Goal: Information Seeking & Learning: Learn about a topic

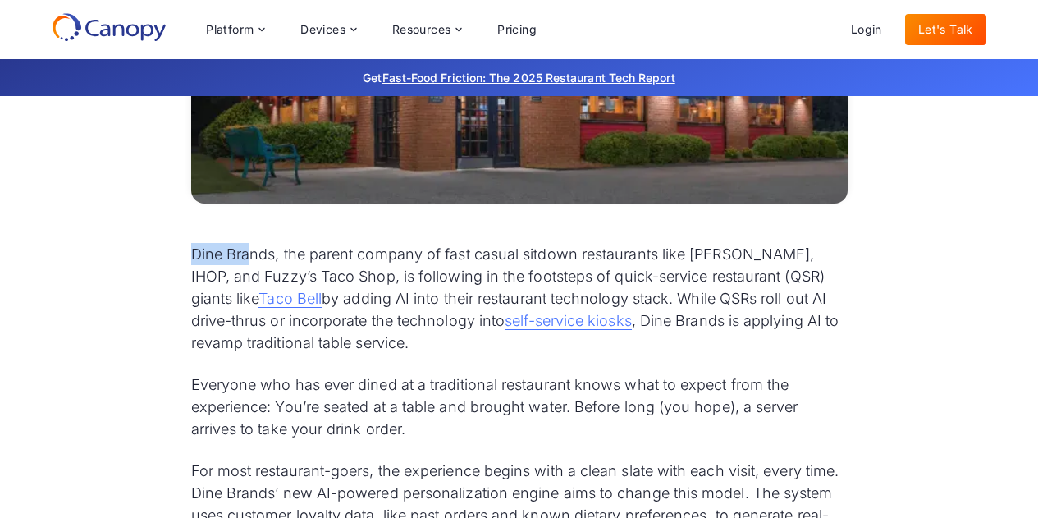
drag, startPoint x: 193, startPoint y: 254, endPoint x: 251, endPoint y: 251, distance: 58.4
click at [251, 251] on p "Dine Brands, the parent company of fast casual sitdown restaurants like [PERSON…" at bounding box center [519, 298] width 656 height 111
click at [288, 252] on p "Dine Brands, the parent company of fast casual sitdown restaurants like [PERSON…" at bounding box center [519, 298] width 656 height 111
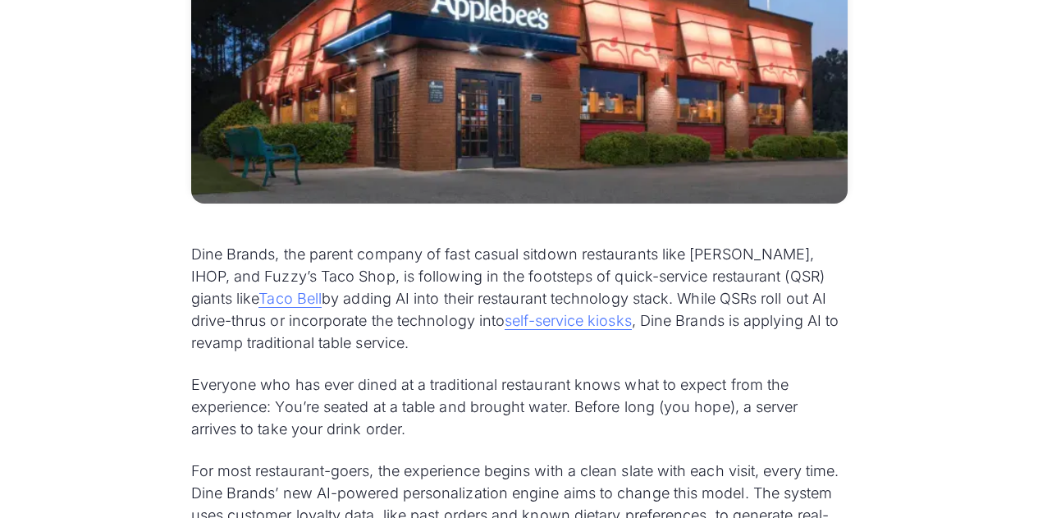
scroll to position [875, 0]
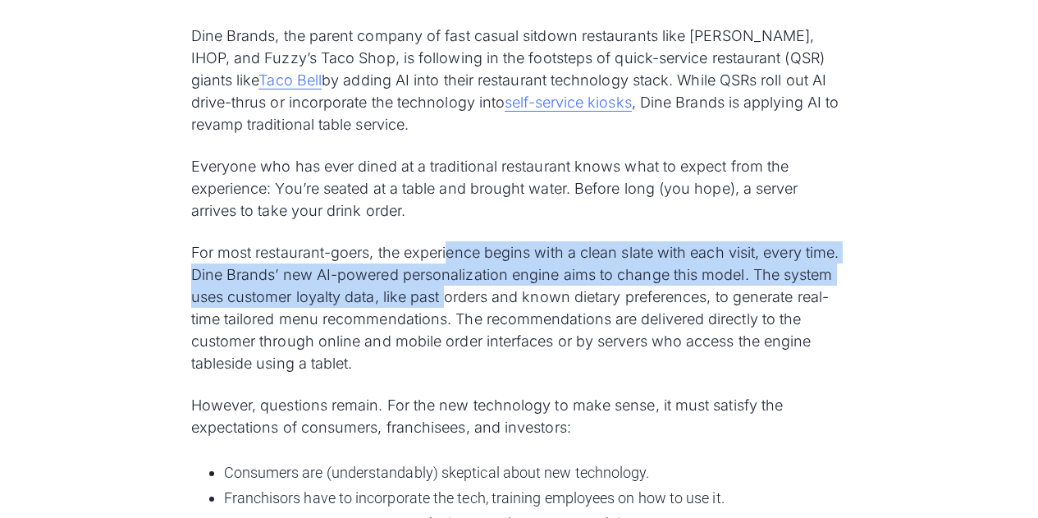
drag, startPoint x: 451, startPoint y: 256, endPoint x: 446, endPoint y: 295, distance: 39.6
click at [446, 295] on p "For most restaurant-goers, the experience begins with a clean slate with each v…" at bounding box center [519, 307] width 656 height 133
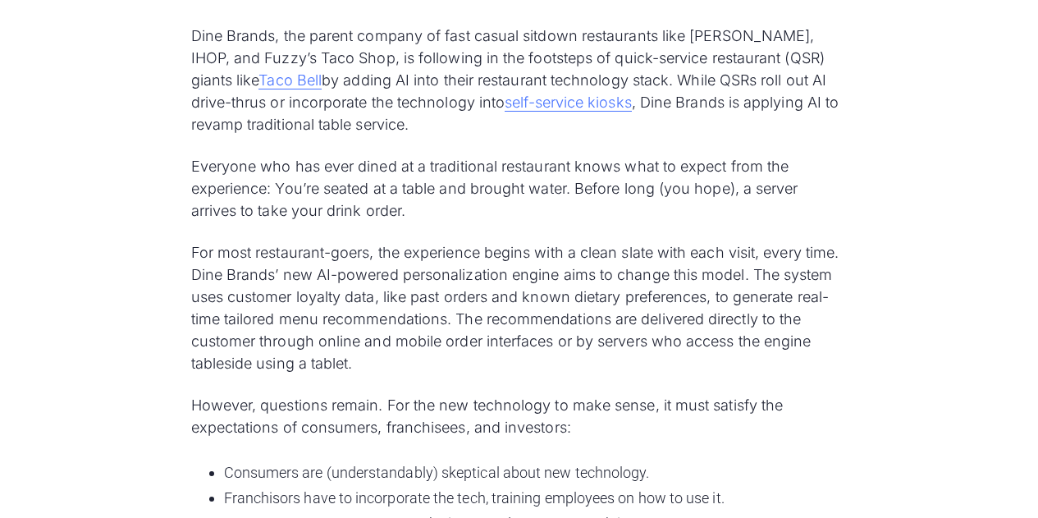
click at [450, 309] on p "For most restaurant-goers, the experience begins with a clean slate with each v…" at bounding box center [519, 307] width 656 height 133
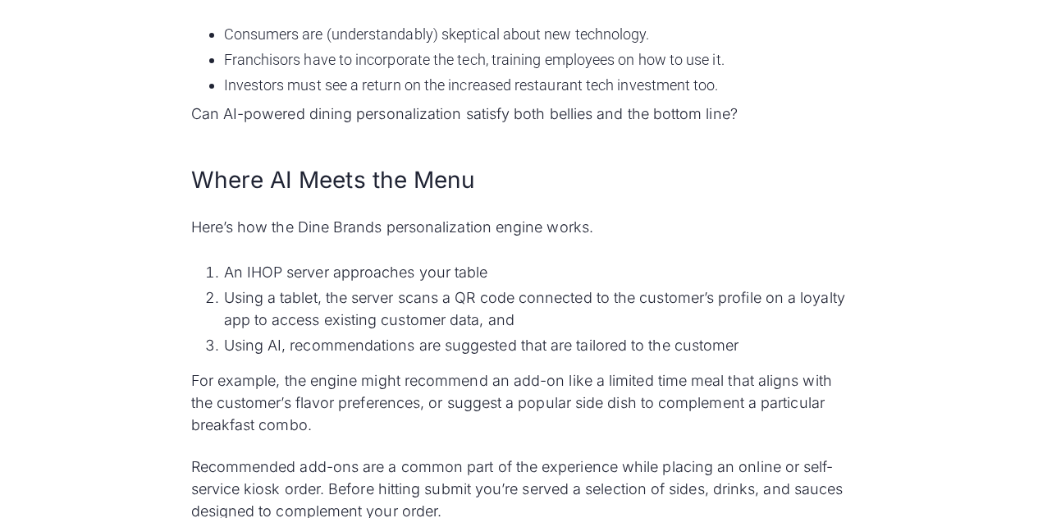
scroll to position [1531, 0]
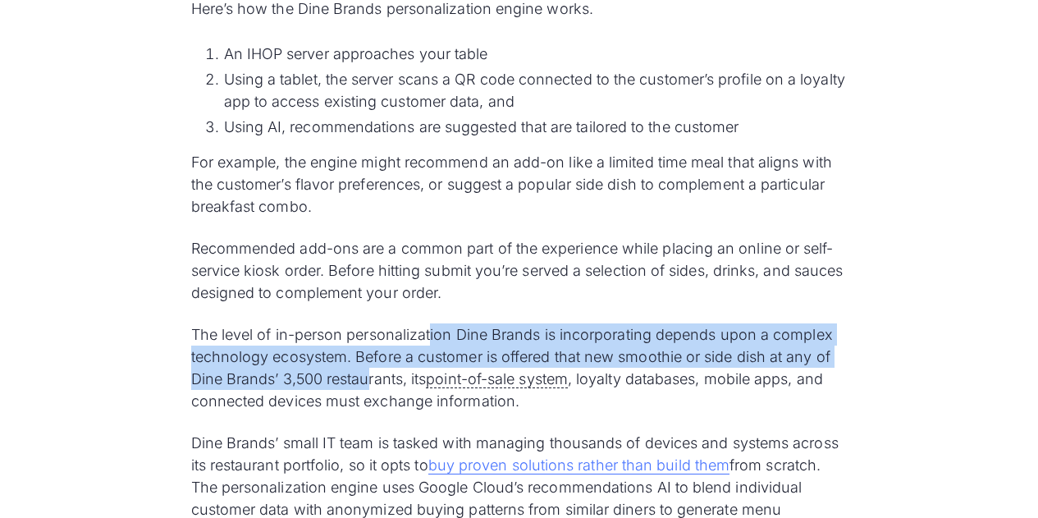
drag, startPoint x: 433, startPoint y: 325, endPoint x: 367, endPoint y: 385, distance: 89.5
click at [367, 385] on div "Dine Brands, the parent company of fast casual sitdown restaurants like [PERSON…" at bounding box center [519, 392] width 656 height 2048
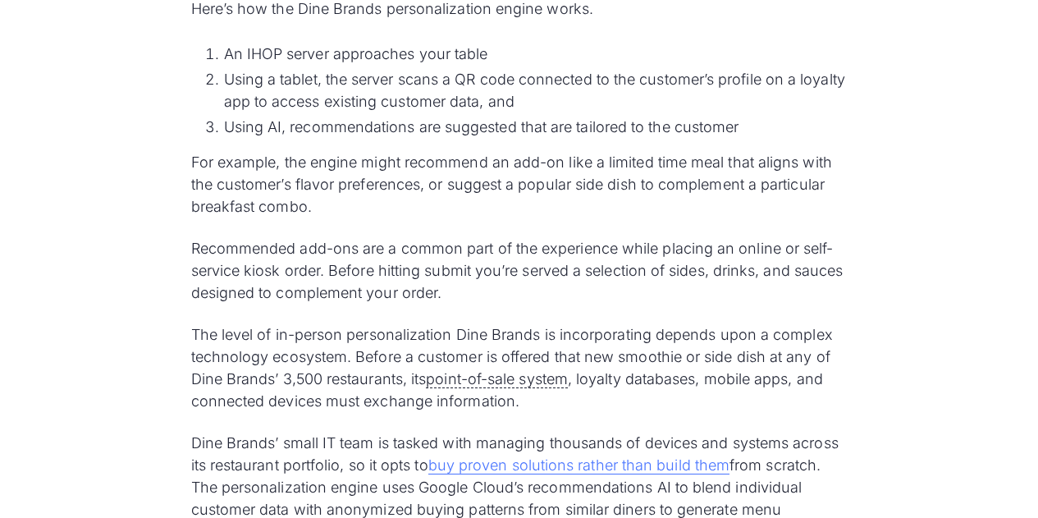
click at [365, 397] on p "The level of in-person personalization Dine Brands is incorporating depends upo…" at bounding box center [519, 367] width 656 height 89
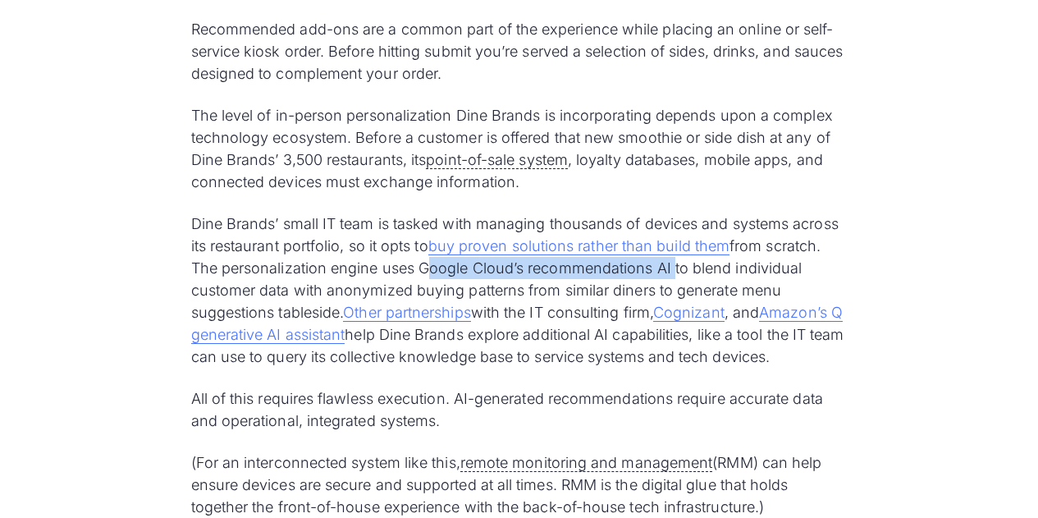
drag, startPoint x: 422, startPoint y: 267, endPoint x: 672, endPoint y: 272, distance: 250.3
click at [672, 272] on p "Dine Brands’ small IT team is tasked with managing thousands of devices and sys…" at bounding box center [519, 290] width 656 height 155
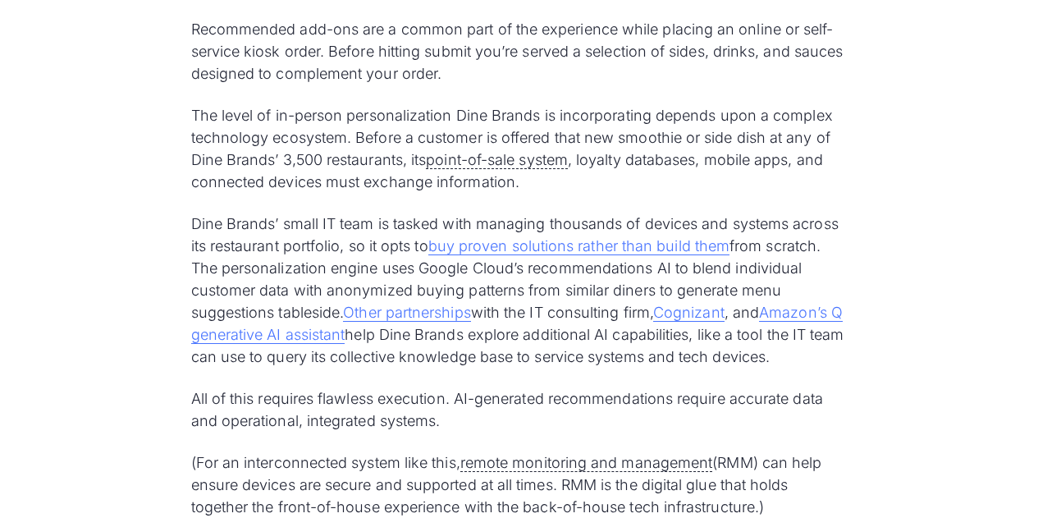
click at [589, 302] on p "Dine Brands’ small IT team is tasked with managing thousands of devices and sys…" at bounding box center [519, 290] width 656 height 155
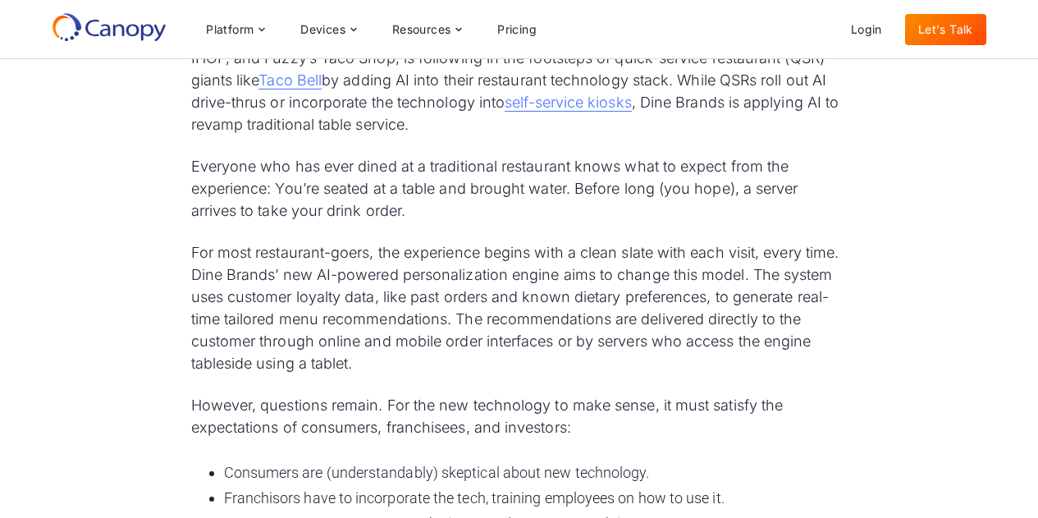
scroll to position [656, 0]
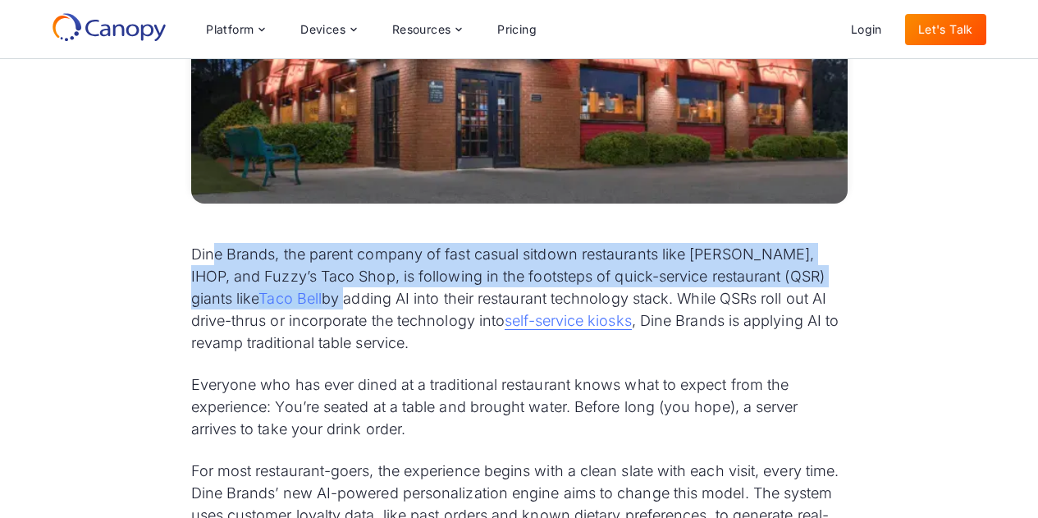
drag, startPoint x: 222, startPoint y: 249, endPoint x: 213, endPoint y: 289, distance: 40.4
click at [273, 304] on p "Dine Brands, the parent company of fast casual sitdown restaurants like [PERSON…" at bounding box center [519, 298] width 656 height 111
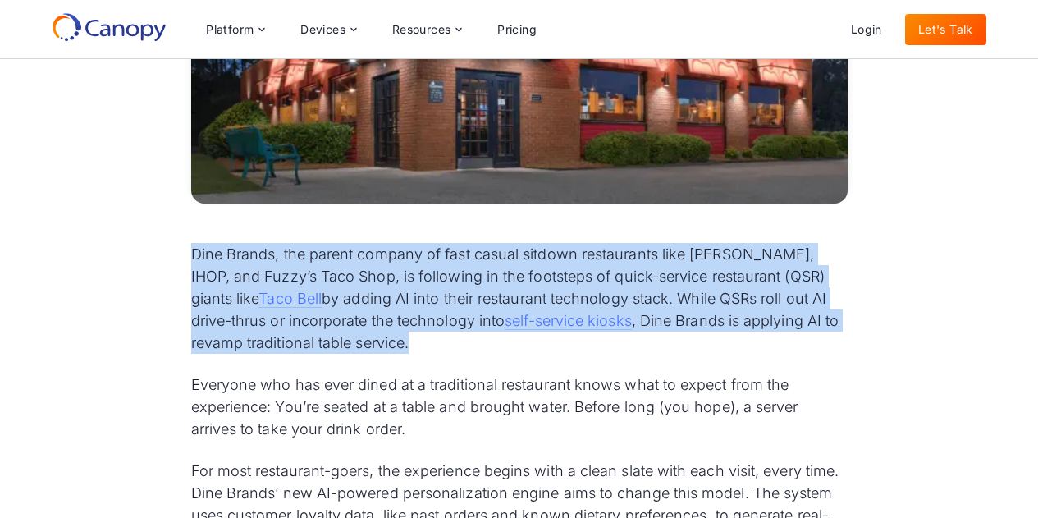
drag, startPoint x: 180, startPoint y: 248, endPoint x: 366, endPoint y: 345, distance: 210.3
copy p "Dine Brands, the parent company of fast casual sitdown restaurants like [PERSON…"
click at [351, 285] on p "Dine Brands, the parent company of fast casual sitdown restaurants like [PERSON…" at bounding box center [519, 298] width 656 height 111
click at [322, 287] on p "Dine Brands, the parent company of fast casual sitdown restaurants like [PERSON…" at bounding box center [519, 298] width 656 height 111
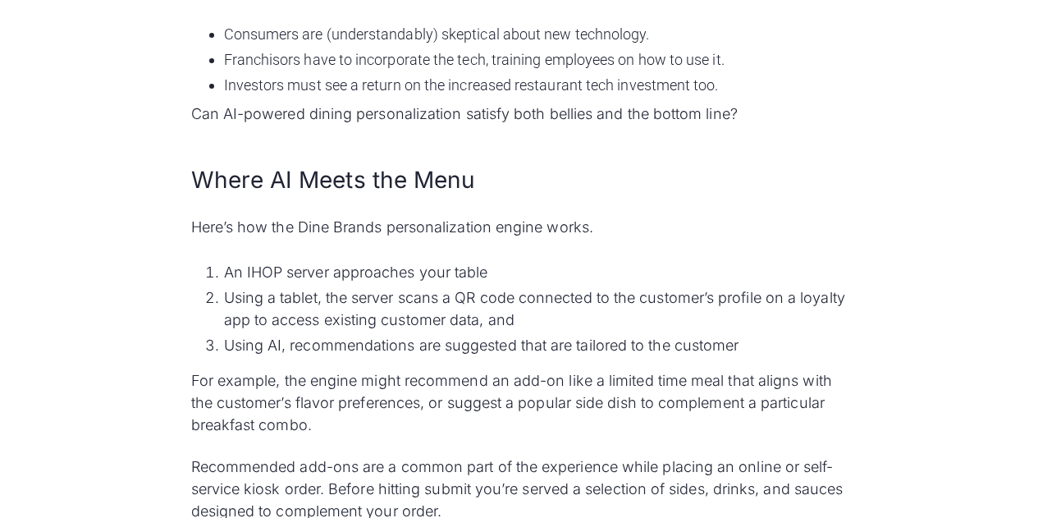
scroll to position [1531, 0]
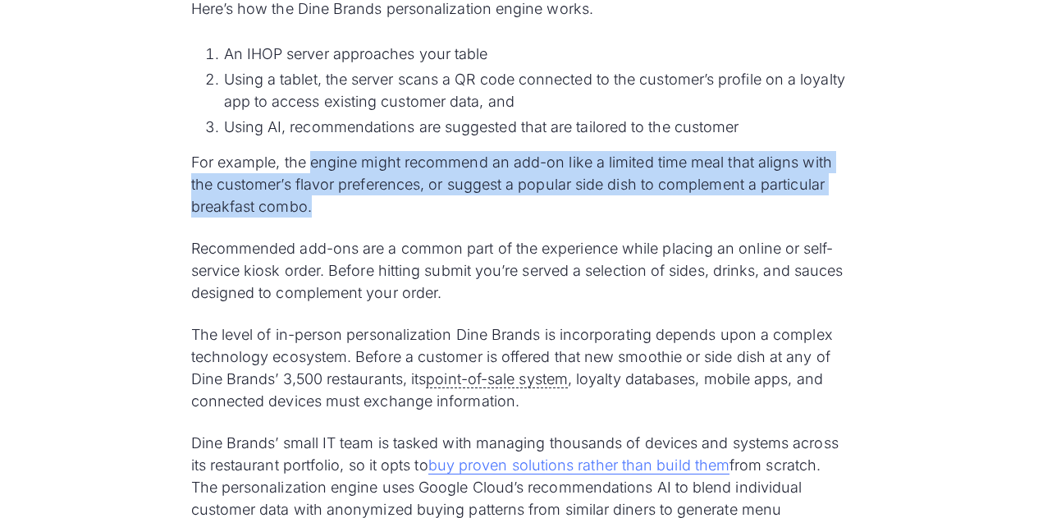
drag, startPoint x: 314, startPoint y: 176, endPoint x: 325, endPoint y: 210, distance: 35.3
click at [325, 210] on p "For example, the engine might recommend an add-on like a limited time meal that…" at bounding box center [519, 184] width 656 height 66
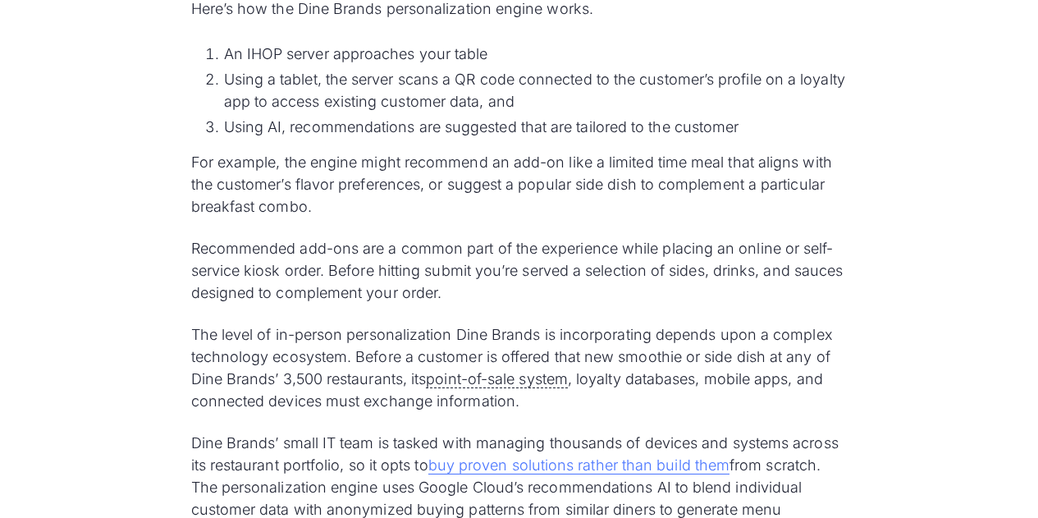
click at [325, 224] on div "Dine Brands, the parent company of fast casual sitdown restaurants like [PERSON…" at bounding box center [519, 392] width 656 height 2048
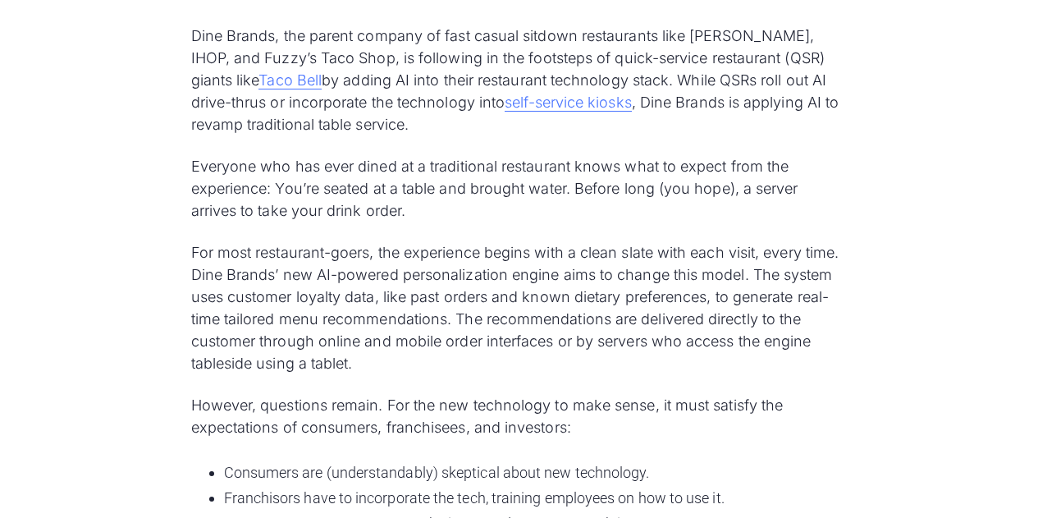
scroll to position [1313, 0]
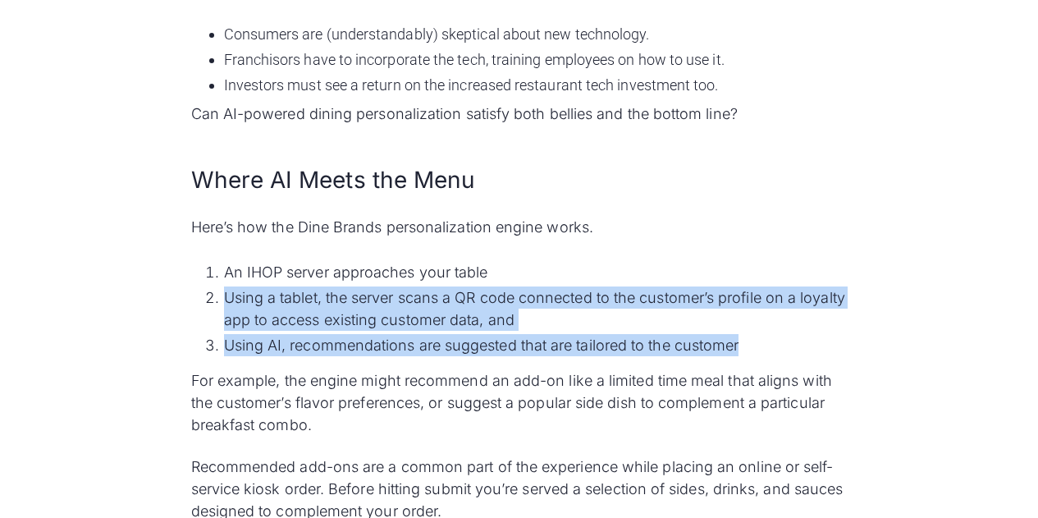
drag, startPoint x: 231, startPoint y: 297, endPoint x: 744, endPoint y: 341, distance: 514.7
click at [744, 341] on ol "An IHOP server approaches your table Using a tablet, the server scans a QR code…" at bounding box center [519, 309] width 656 height 102
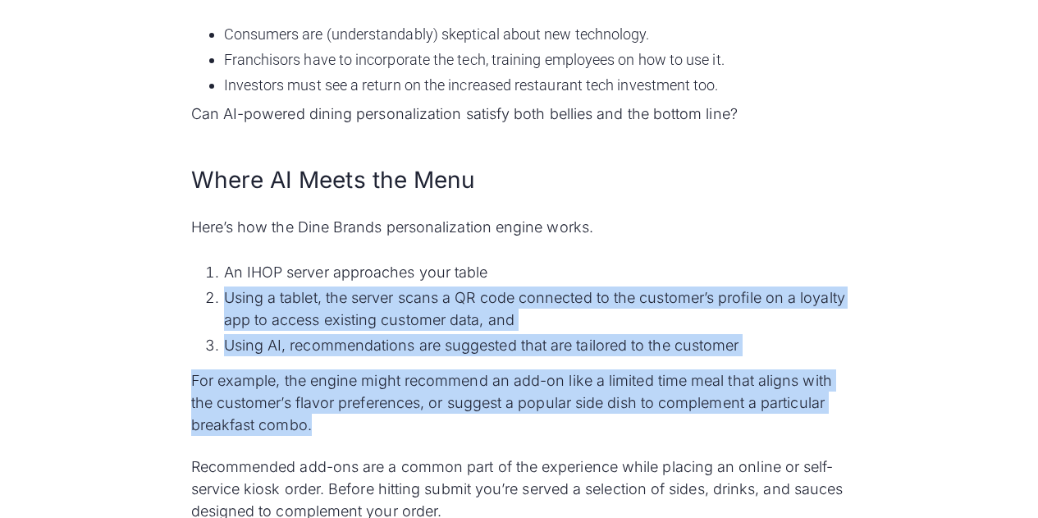
drag, startPoint x: 331, startPoint y: 422, endPoint x: 219, endPoint y: 301, distance: 164.3
copy div "Using a tablet, the server scans a QR code connected to the customer’s profile …"
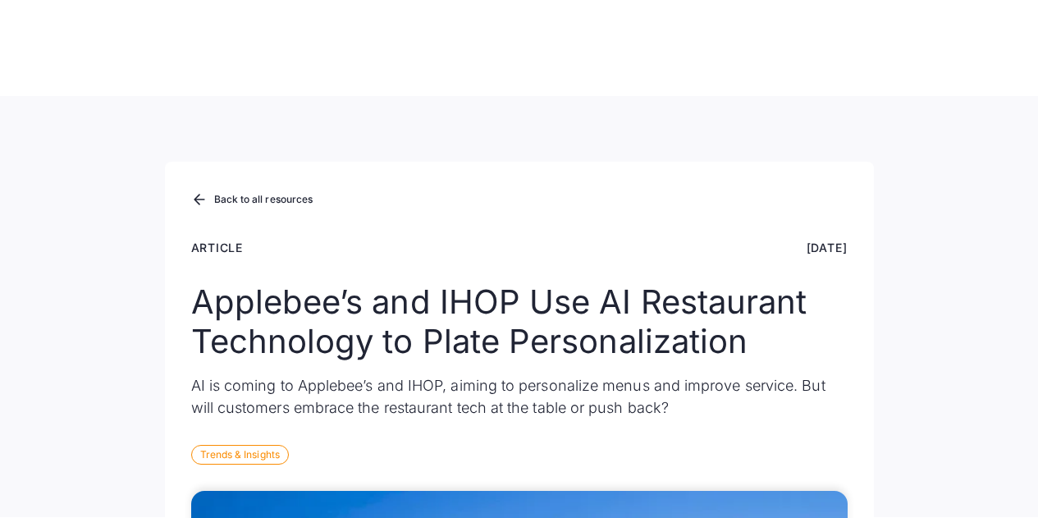
scroll to position [656, 0]
